Goal: Transaction & Acquisition: Purchase product/service

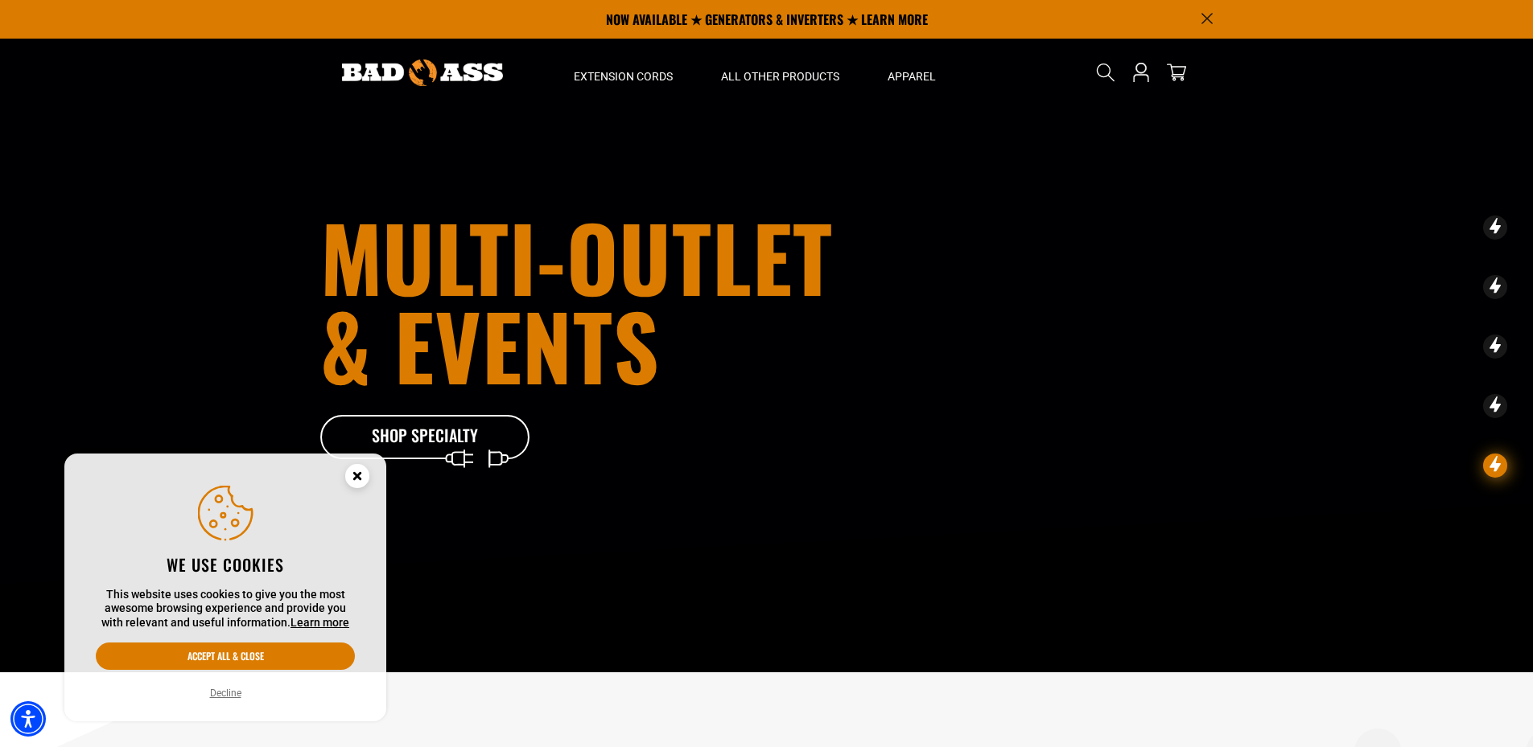
click at [241, 642] on div "We use cookies This website uses cookies to give you the most awesome browsing …" at bounding box center [225, 588] width 283 height 230
click at [253, 648] on button "Accept all & close" at bounding box center [225, 656] width 259 height 27
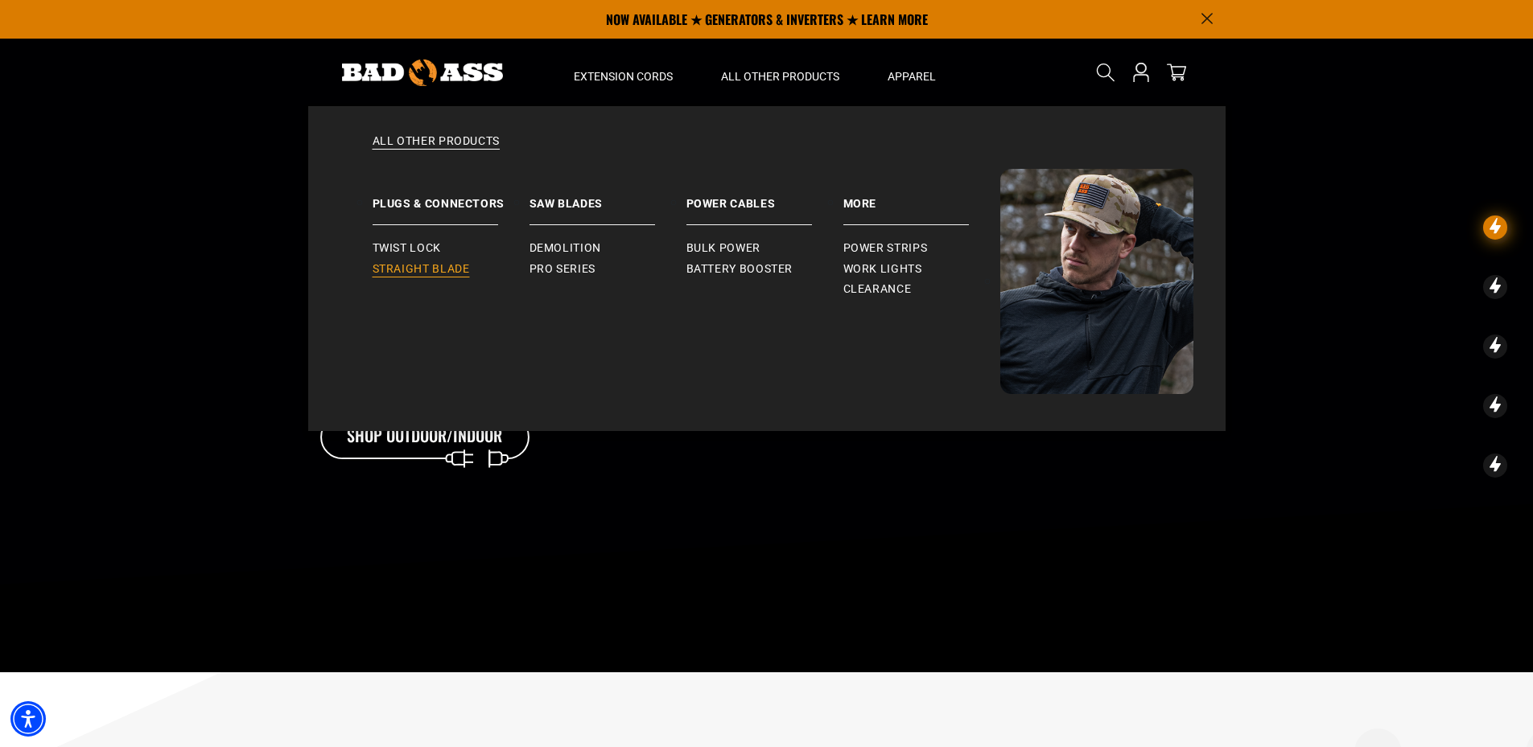
click at [440, 270] on span "Straight Blade" at bounding box center [421, 269] width 97 height 14
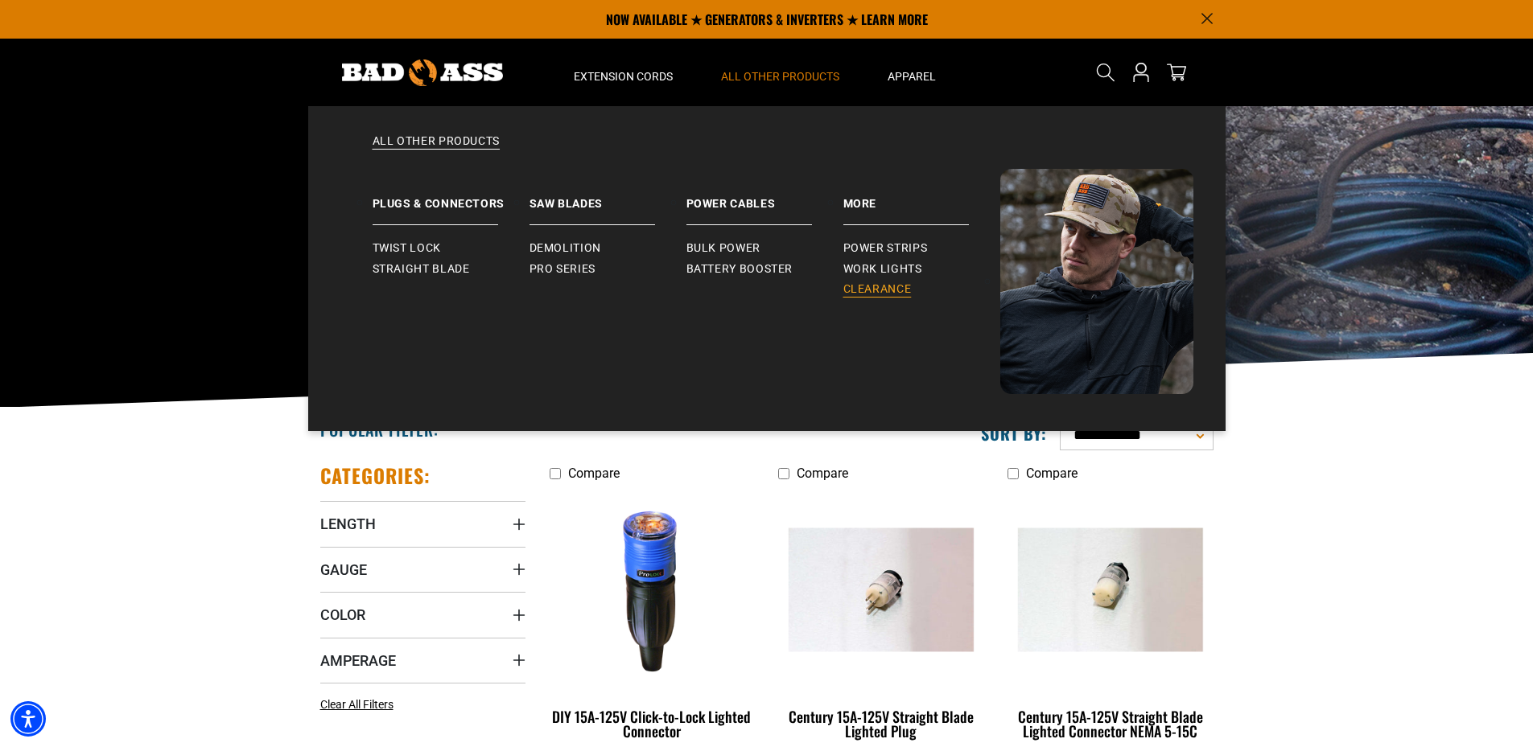
click at [897, 286] on span "Clearance" at bounding box center [877, 289] width 68 height 14
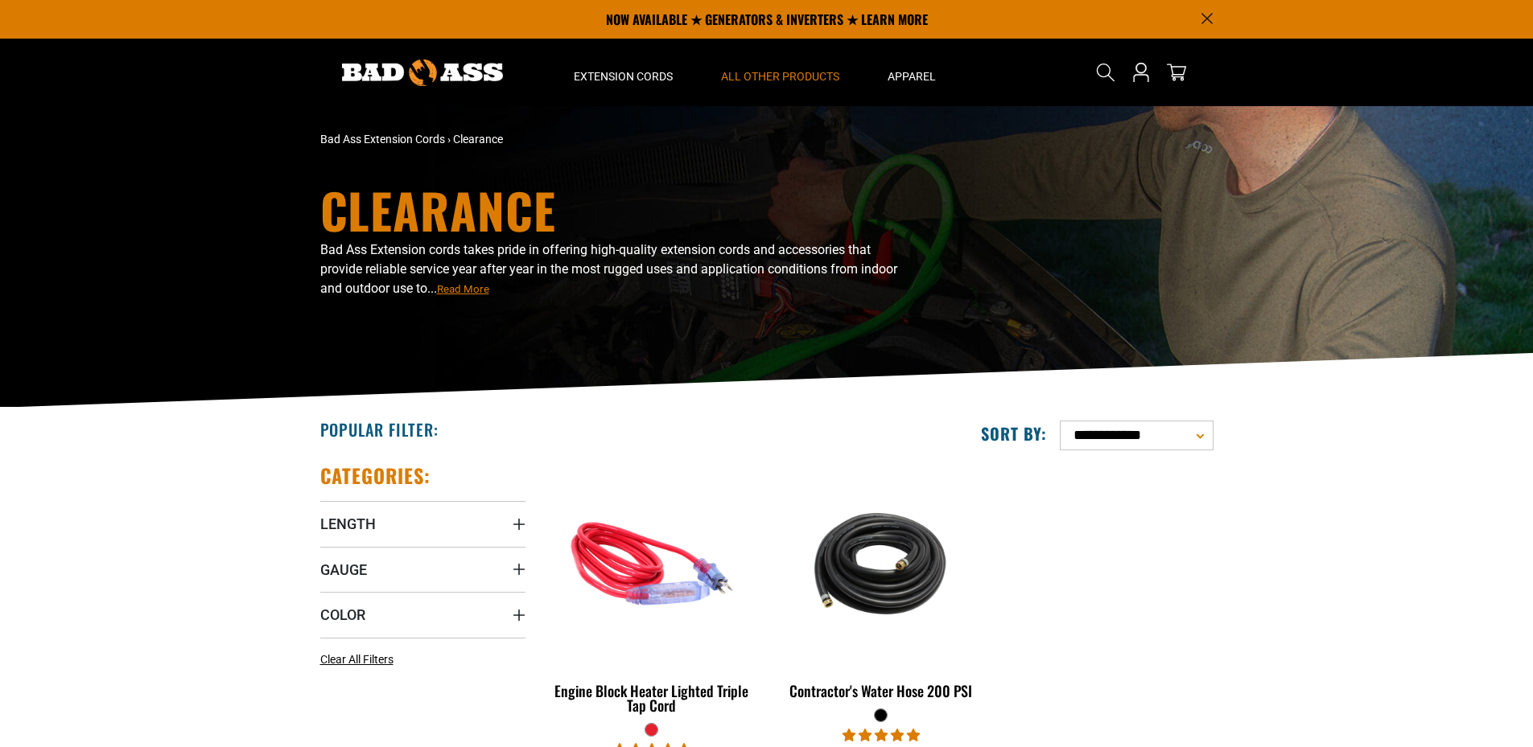
scroll to position [402, 0]
